Goal: Information Seeking & Learning: Learn about a topic

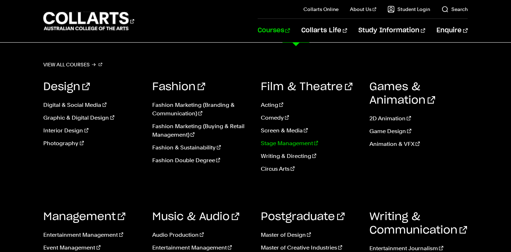
scroll to position [469, 0]
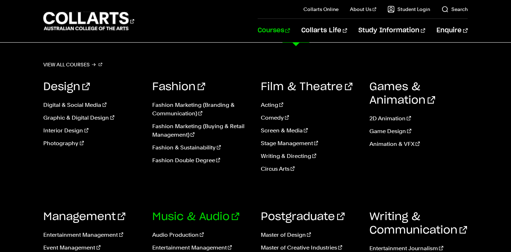
click at [188, 220] on link "Music & Audio" at bounding box center [195, 216] width 87 height 11
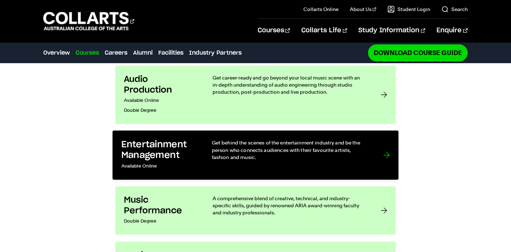
scroll to position [584, 0]
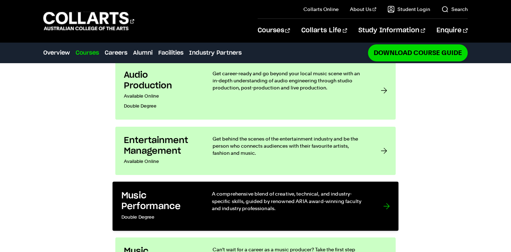
click at [270, 190] on p "A comprehensive blend of creative, technical, and industry-specific skills, gui…" at bounding box center [290, 201] width 157 height 22
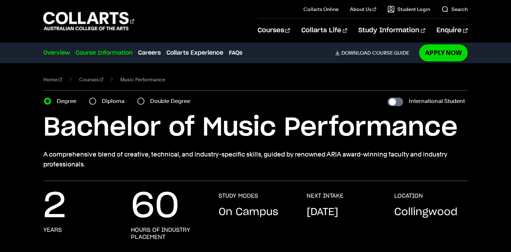
click at [123, 51] on link "Course Information" at bounding box center [104, 53] width 57 height 9
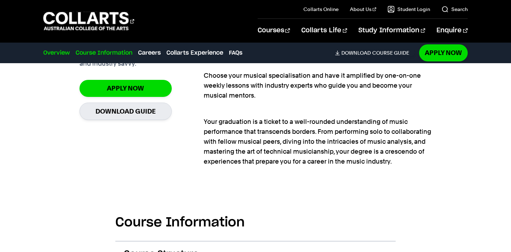
scroll to position [637, 0]
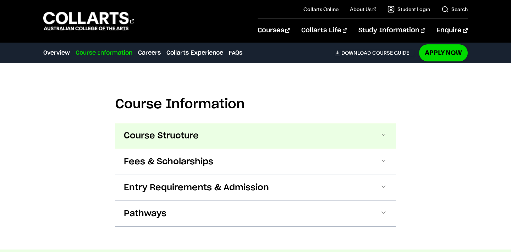
click at [210, 136] on button "Course Structure" at bounding box center [255, 136] width 280 height 26
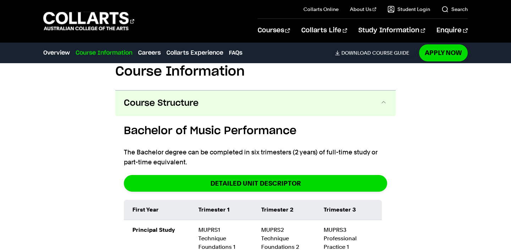
scroll to position [648, 0]
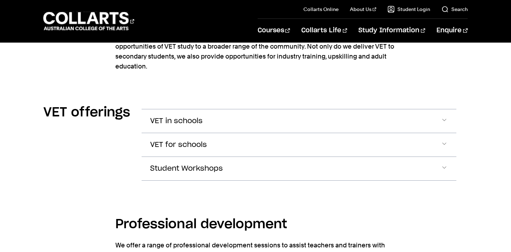
scroll to position [906, 0]
click at [433, 121] on button "VET in schools" at bounding box center [299, 121] width 314 height 23
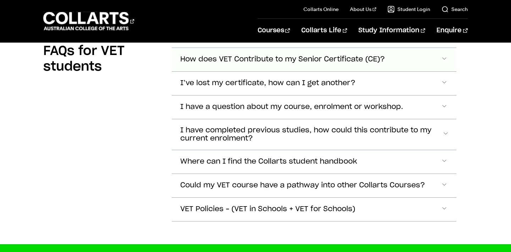
scroll to position [1994, 0]
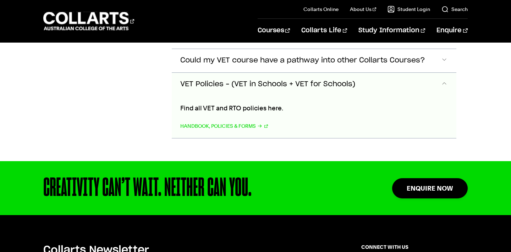
scroll to position [2113, 0]
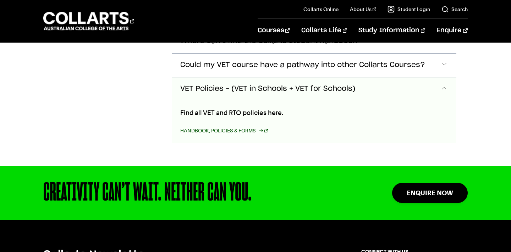
click at [217, 126] on link "Handbook, Policies & Forms" at bounding box center [224, 131] width 88 height 10
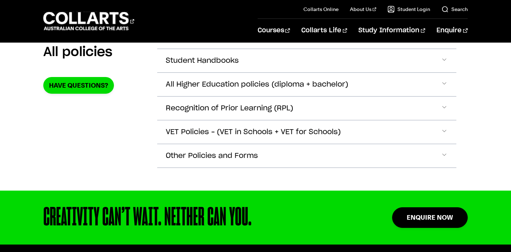
scroll to position [147, 0]
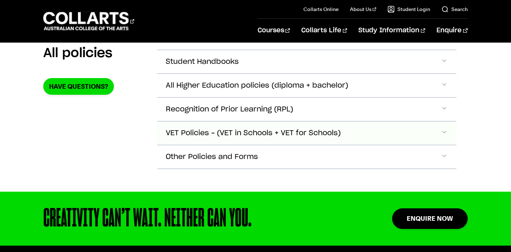
click at [239, 66] on span "VET Policies – (VET in Schools + VET for Schools)" at bounding box center [202, 62] width 73 height 8
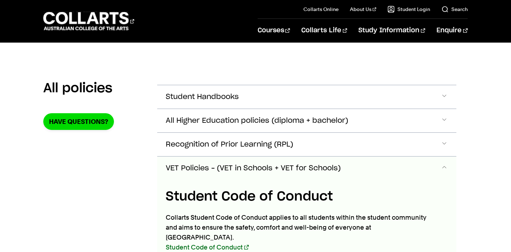
scroll to position [76, 0]
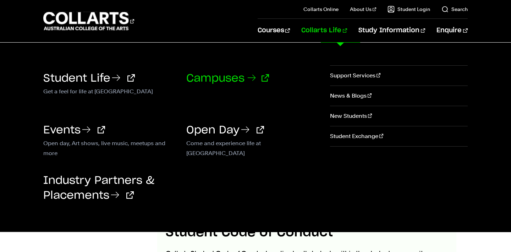
click at [239, 80] on link "Campuses" at bounding box center [227, 78] width 83 height 11
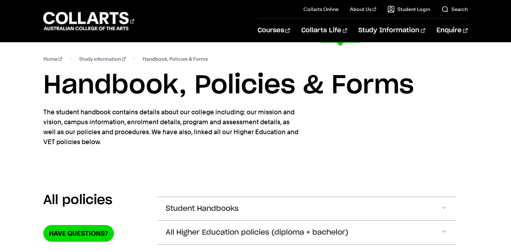
scroll to position [0, 0]
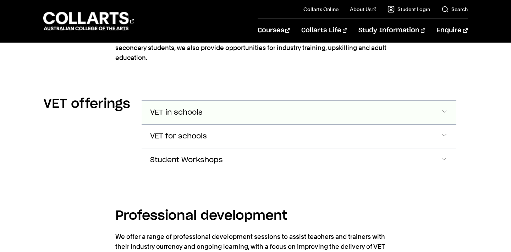
scroll to position [910, 0]
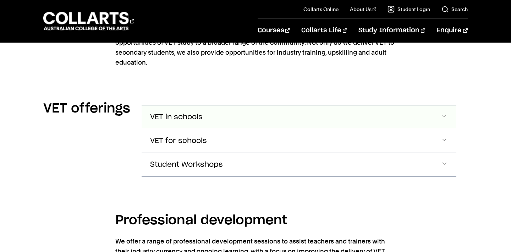
click at [244, 121] on button "VET in schools" at bounding box center [299, 116] width 314 height 23
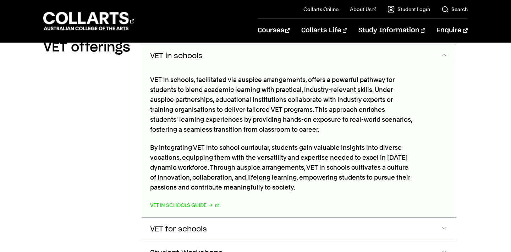
scroll to position [973, 0]
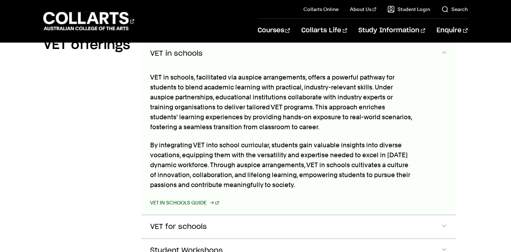
click at [198, 202] on link "VET in Schools Guide" at bounding box center [184, 203] width 69 height 10
